Goal: Find specific page/section: Find specific page/section

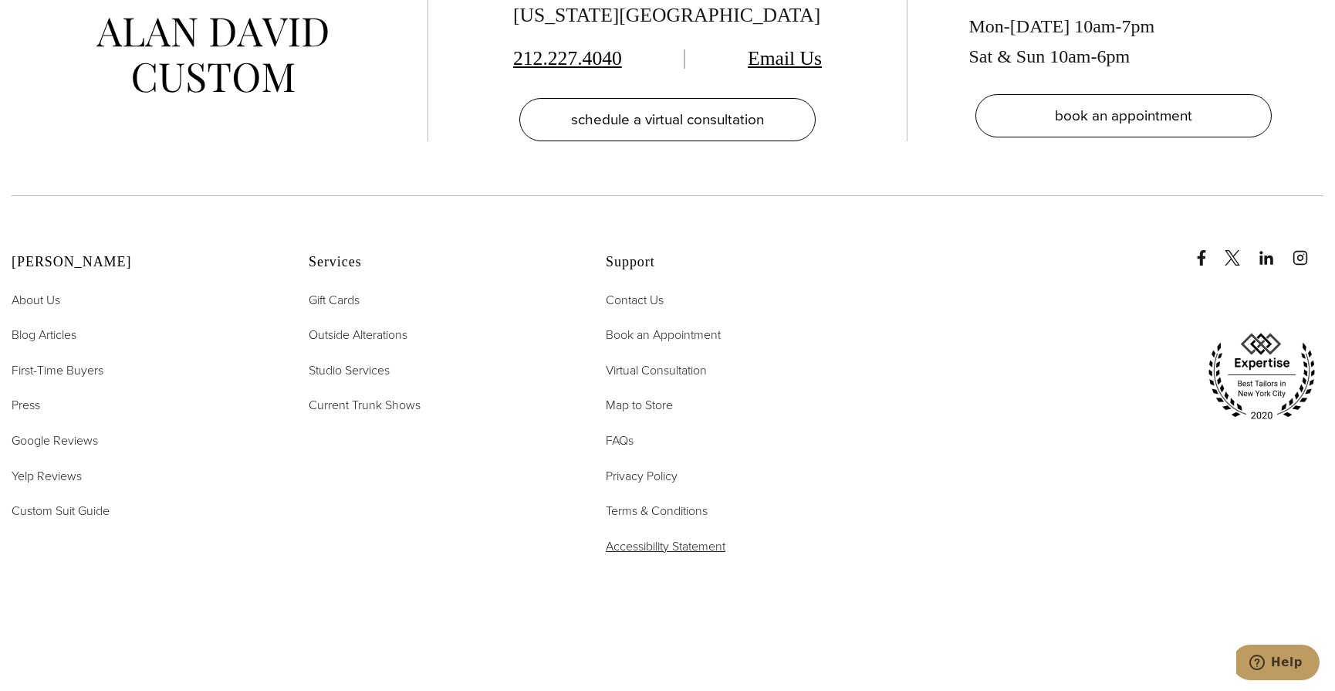
scroll to position [7818, 0]
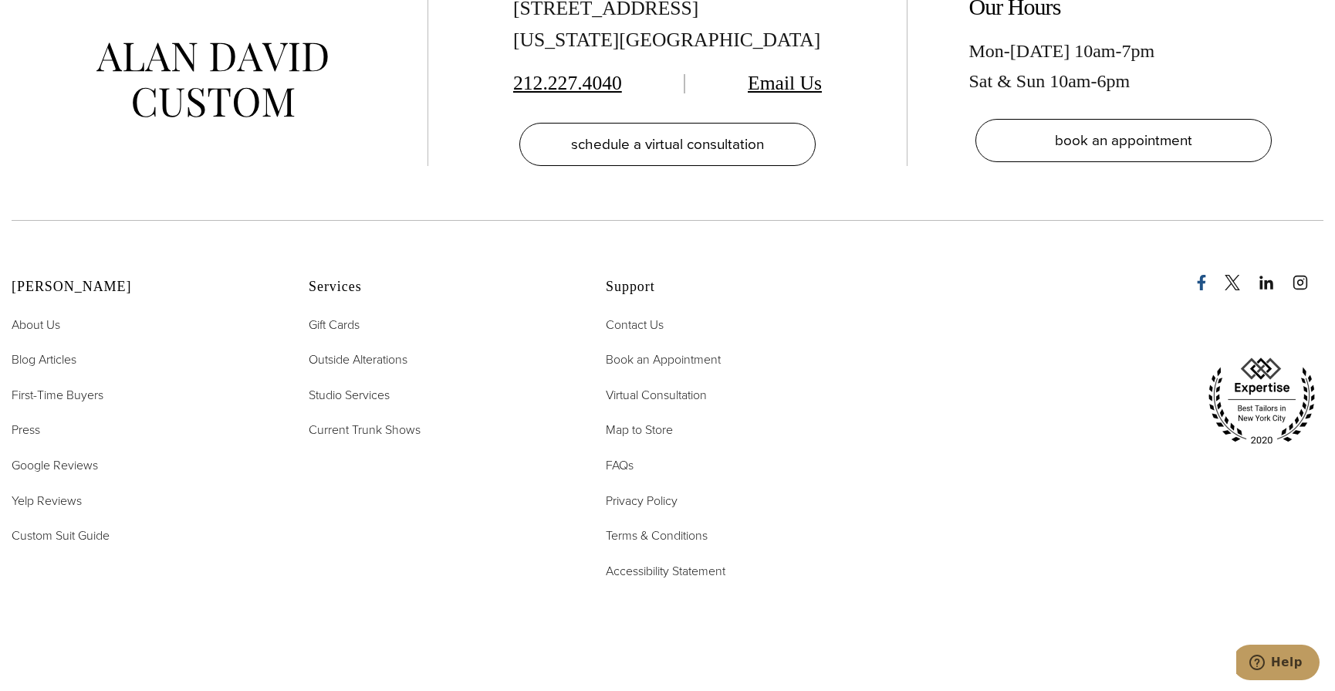
click at [1203, 275] on icon "Facebook" at bounding box center [1201, 282] width 15 height 15
click at [1234, 275] on icon "x/twitter" at bounding box center [1232, 282] width 15 height 15
click at [1267, 275] on icon "linkedin" at bounding box center [1266, 282] width 15 height 15
click at [1302, 275] on icon "instagram" at bounding box center [1299, 282] width 15 height 15
click at [633, 421] on span "Map to Store" at bounding box center [639, 430] width 67 height 18
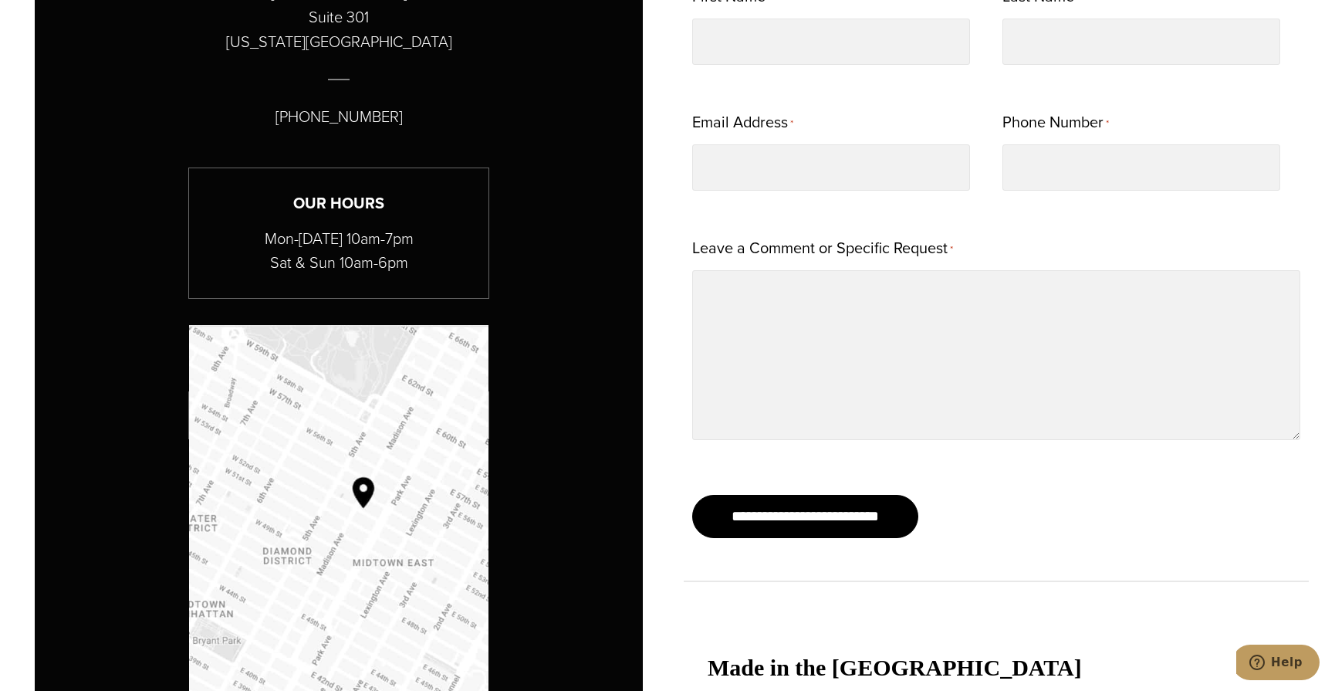
scroll to position [1080, 0]
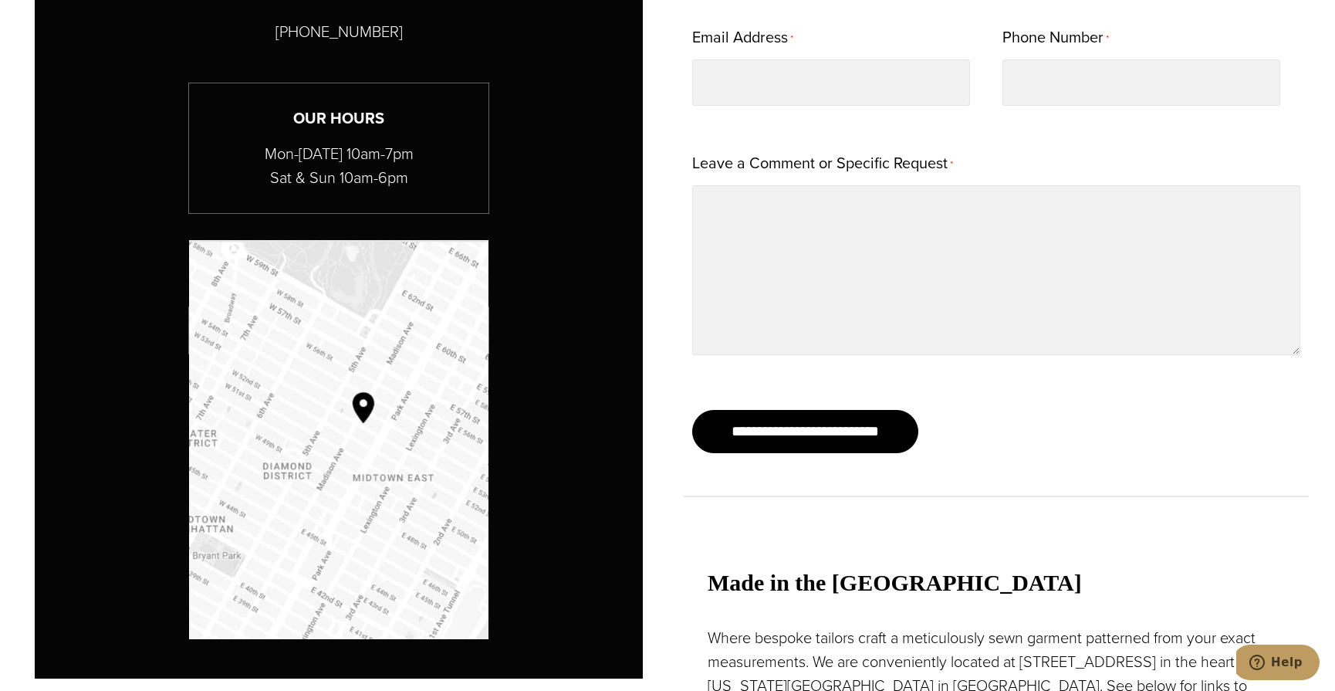
click at [409, 384] on img "Map to Alan David Custom" at bounding box center [338, 439] width 299 height 399
